Goal: Find contact information: Find contact information

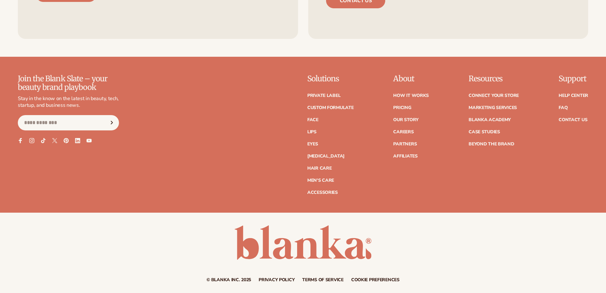
scroll to position [1372, 0]
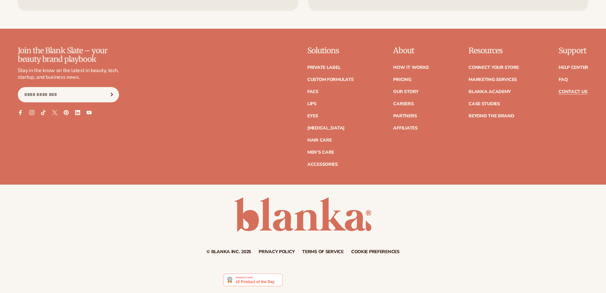
click at [573, 90] on link "Contact Us" at bounding box center [573, 91] width 29 height 4
